Goal: Information Seeking & Learning: Learn about a topic

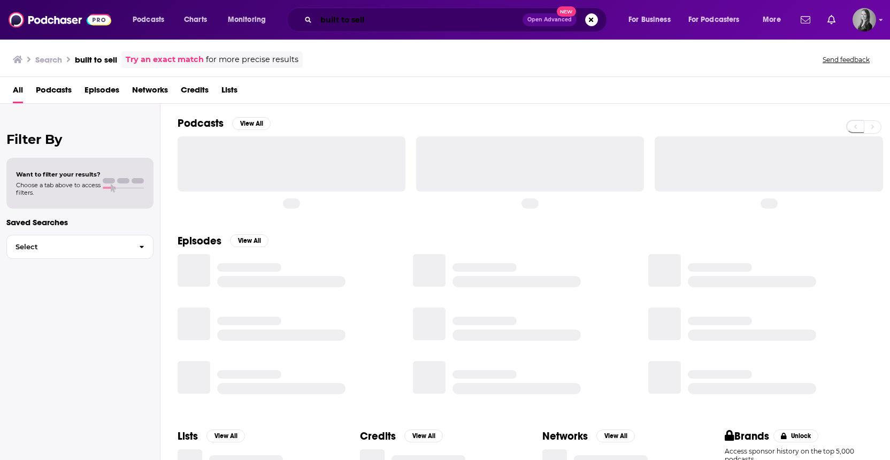
click at [379, 19] on input "built to sell" at bounding box center [419, 19] width 206 height 17
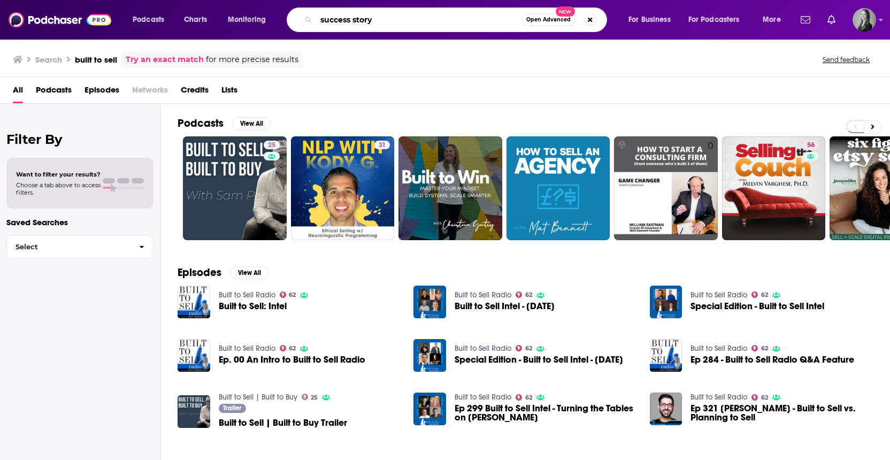
type input "success story"
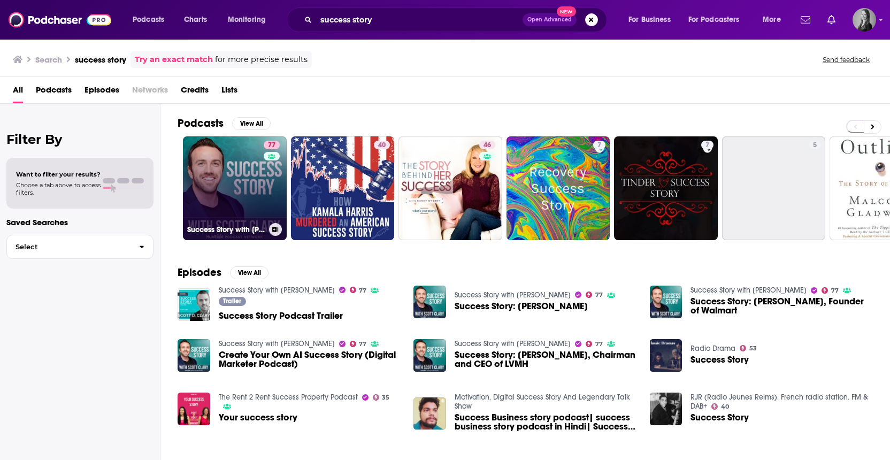
click at [264, 205] on div "77" at bounding box center [273, 182] width 19 height 82
